Goal: Information Seeking & Learning: Learn about a topic

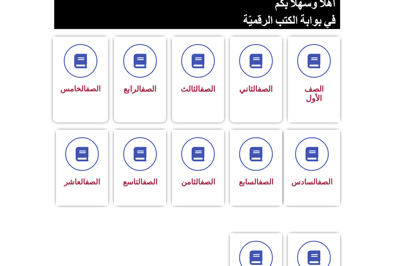
scroll to position [111, 0]
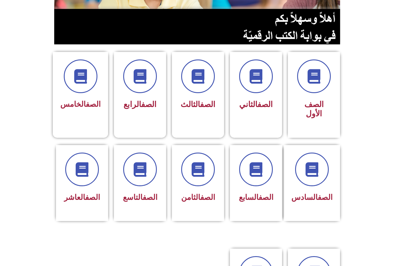
click at [312, 186] on span at bounding box center [312, 169] width 34 height 34
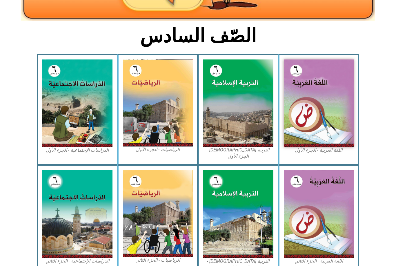
scroll to position [126, 0]
click at [324, 134] on img at bounding box center [319, 103] width 70 height 88
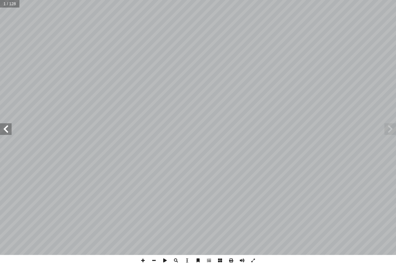
click at [1, 127] on span at bounding box center [6, 129] width 12 height 12
click at [10, 130] on span at bounding box center [6, 129] width 12 height 12
click at [9, 127] on span at bounding box center [6, 129] width 12 height 12
click at [10, 133] on span at bounding box center [6, 129] width 12 height 12
click at [10, 129] on span at bounding box center [6, 129] width 12 height 12
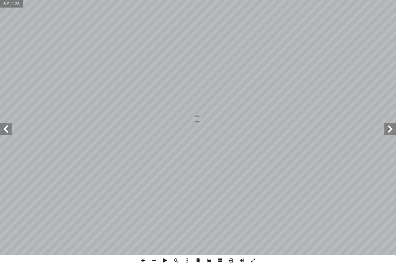
click at [8, 125] on span at bounding box center [6, 129] width 12 height 12
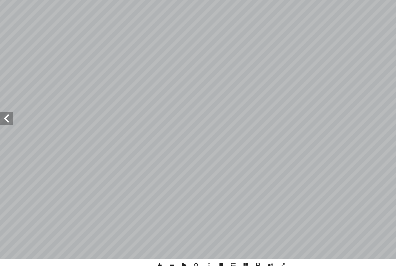
click at [7, 123] on span at bounding box center [6, 129] width 12 height 12
